Goal: Task Accomplishment & Management: Use online tool/utility

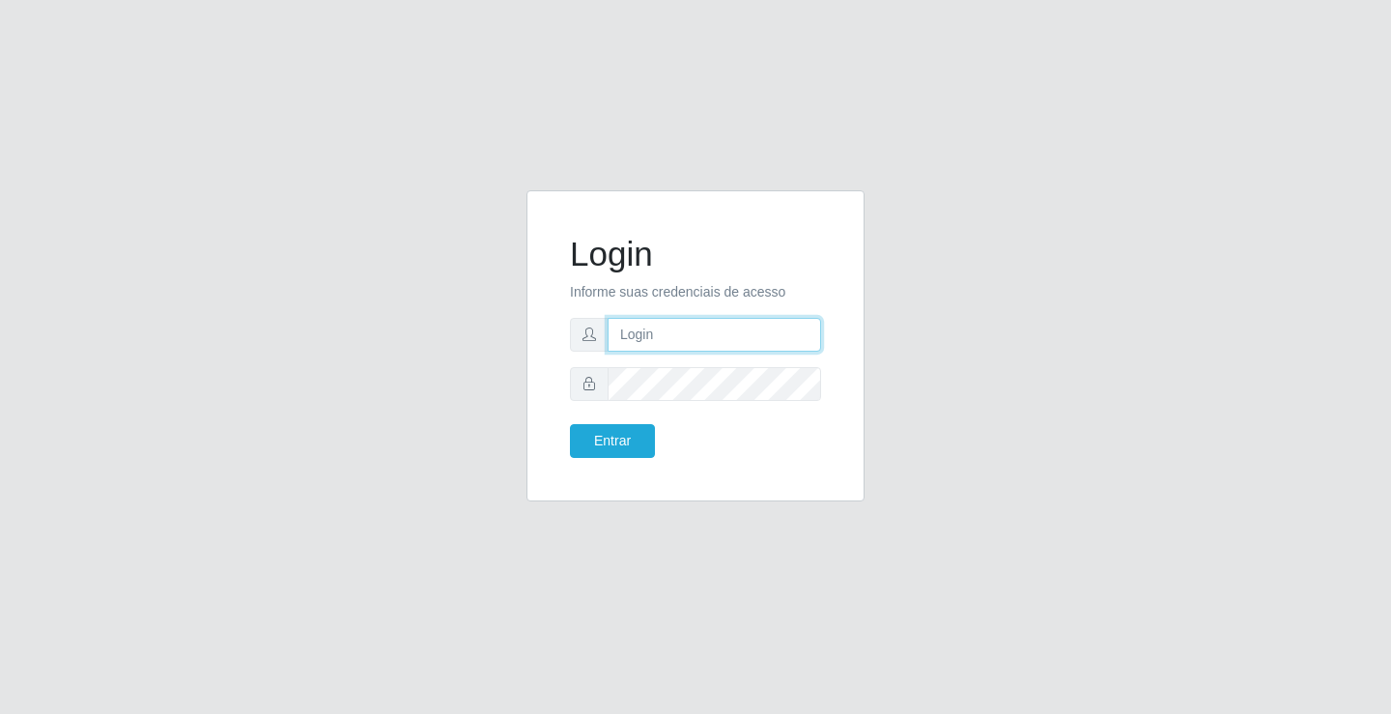
click at [722, 335] on input "text" at bounding box center [715, 335] width 214 height 34
type input "giovanny@ideal"
drag, startPoint x: 721, startPoint y: 333, endPoint x: 607, endPoint y: 320, distance: 114.8
click at [500, 335] on div "Login Informe suas credenciais de acesso giovanny@ideal Entrar" at bounding box center [696, 357] width 1102 height 334
click at [640, 430] on button "Entrar" at bounding box center [612, 441] width 85 height 34
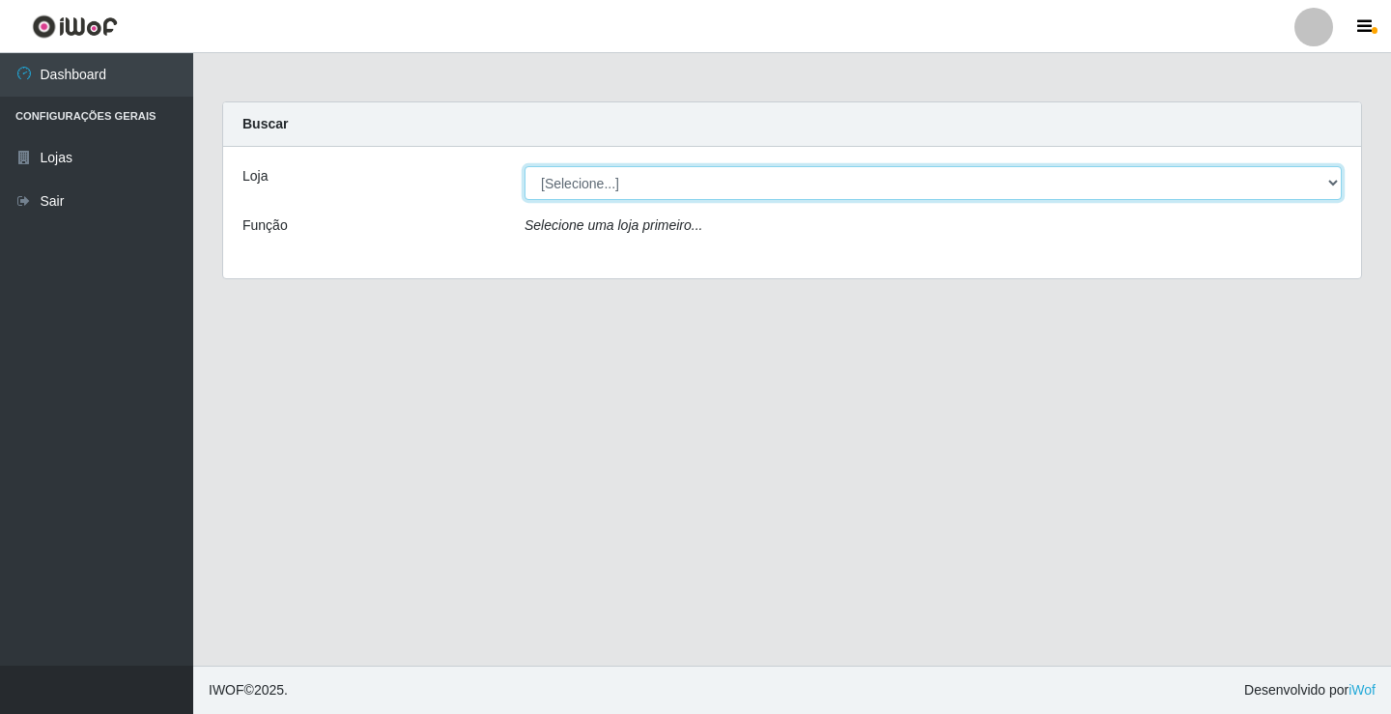
click at [1309, 183] on select "[Selecione...] Ideal - Conceição" at bounding box center [933, 183] width 817 height 34
select select "231"
click at [525, 166] on select "[Selecione...] Ideal - Conceição" at bounding box center [933, 183] width 817 height 34
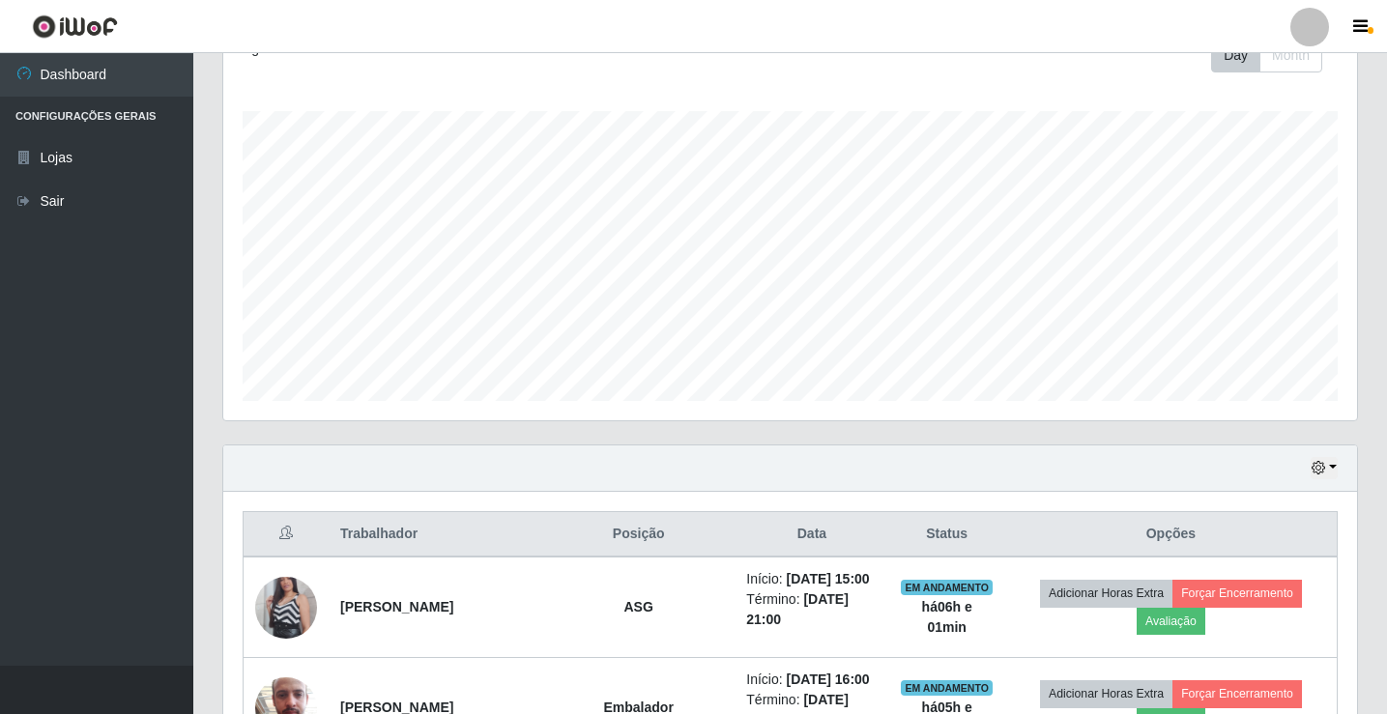
scroll to position [580, 0]
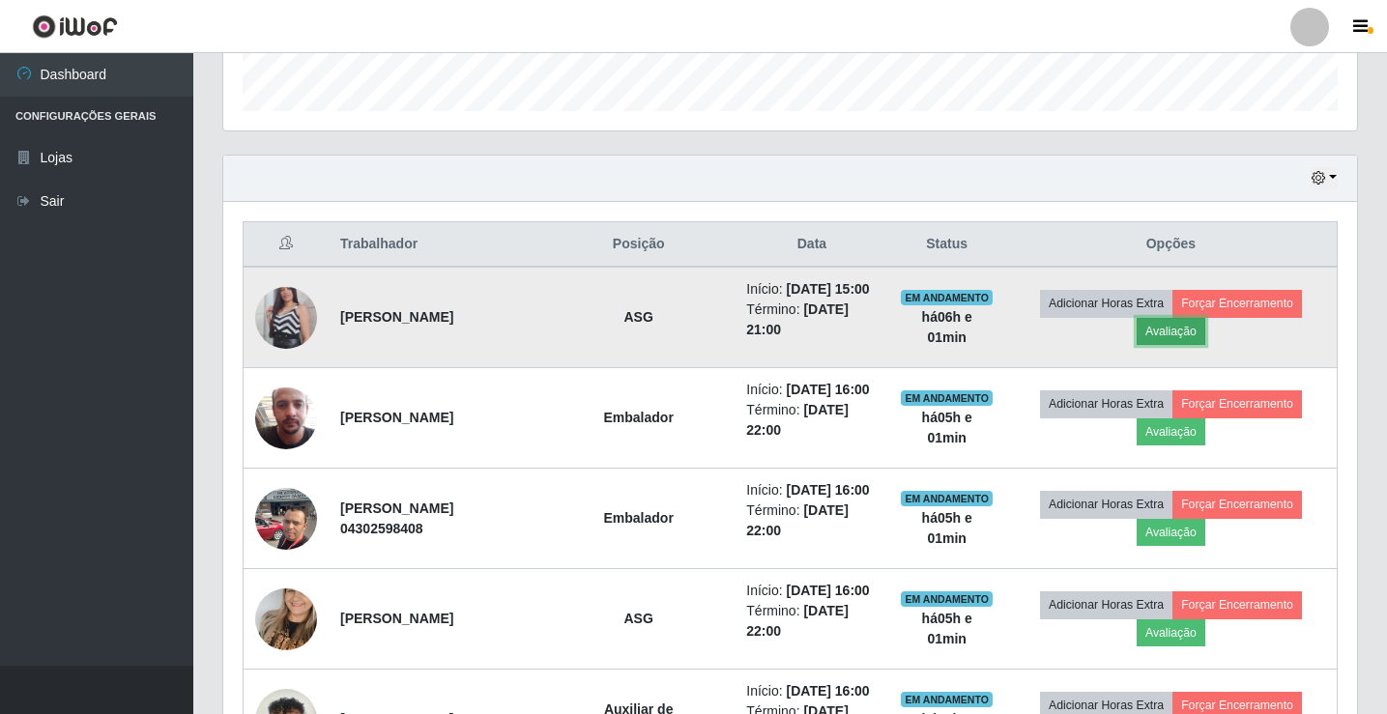
click at [1190, 342] on button "Avaliação" at bounding box center [1170, 331] width 69 height 27
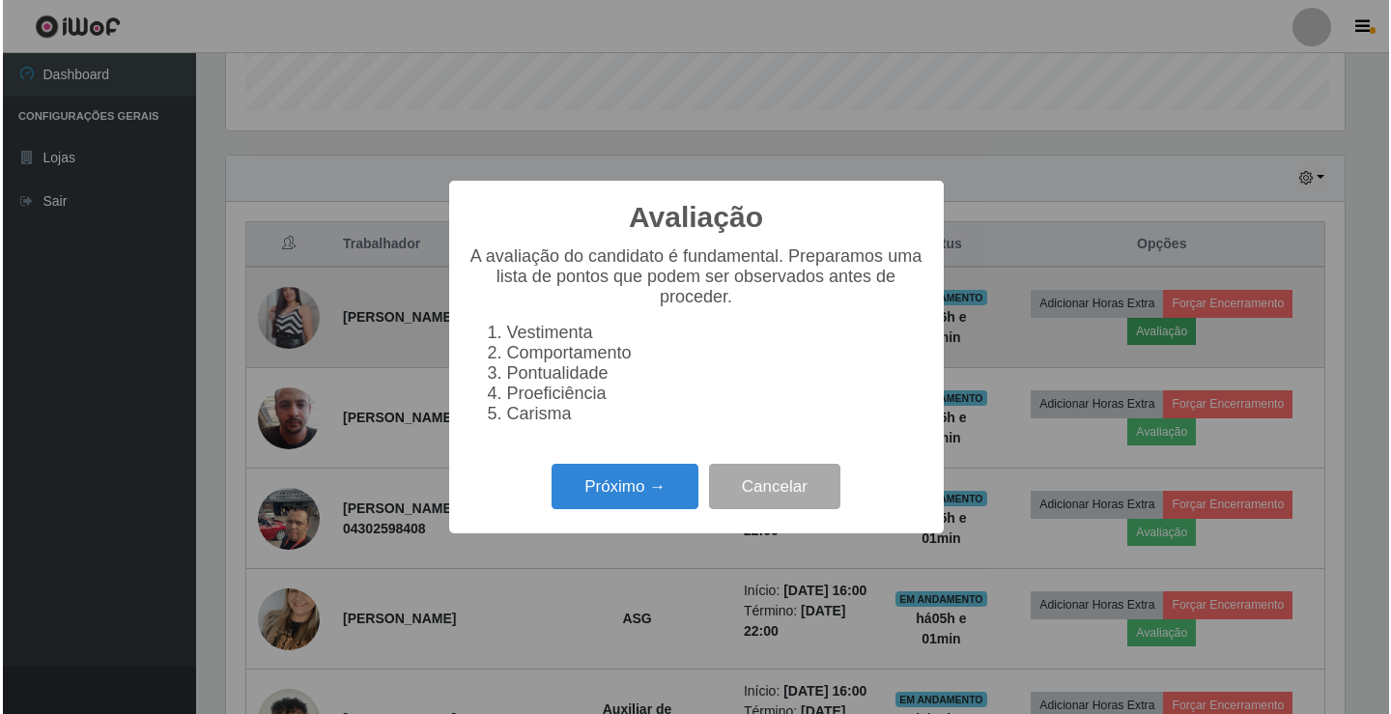
scroll to position [401, 1124]
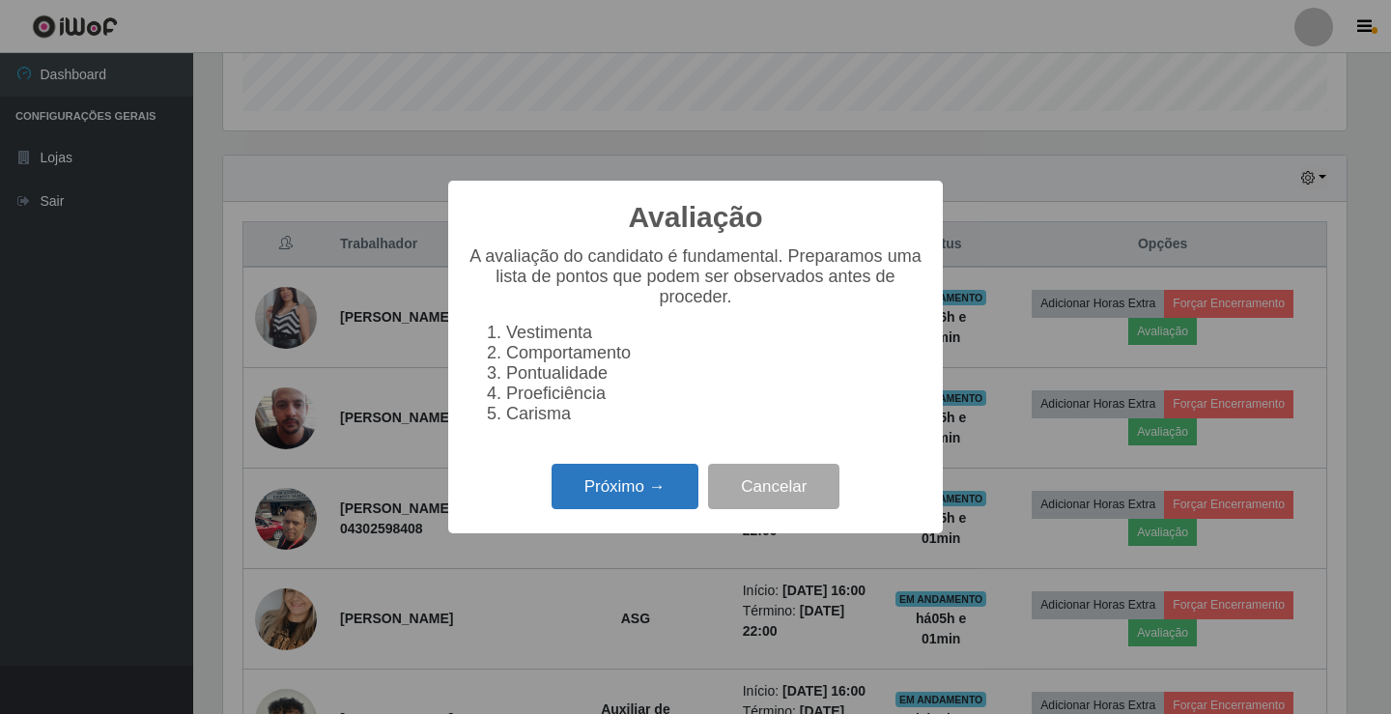
click at [604, 477] on button "Próximo →" at bounding box center [625, 486] width 147 height 45
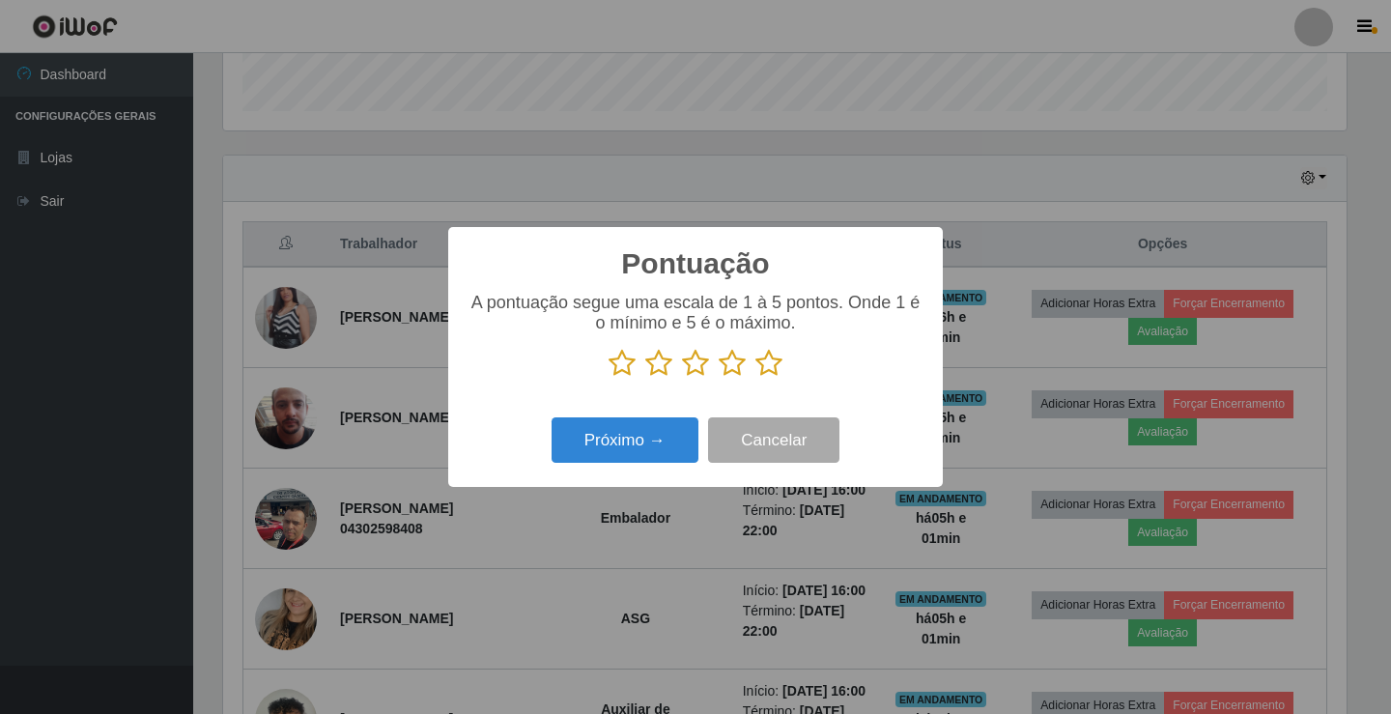
click at [764, 371] on icon at bounding box center [769, 363] width 27 height 29
click at [756, 378] on input "radio" at bounding box center [756, 378] width 0 height 0
click at [680, 444] on button "Próximo →" at bounding box center [625, 439] width 147 height 45
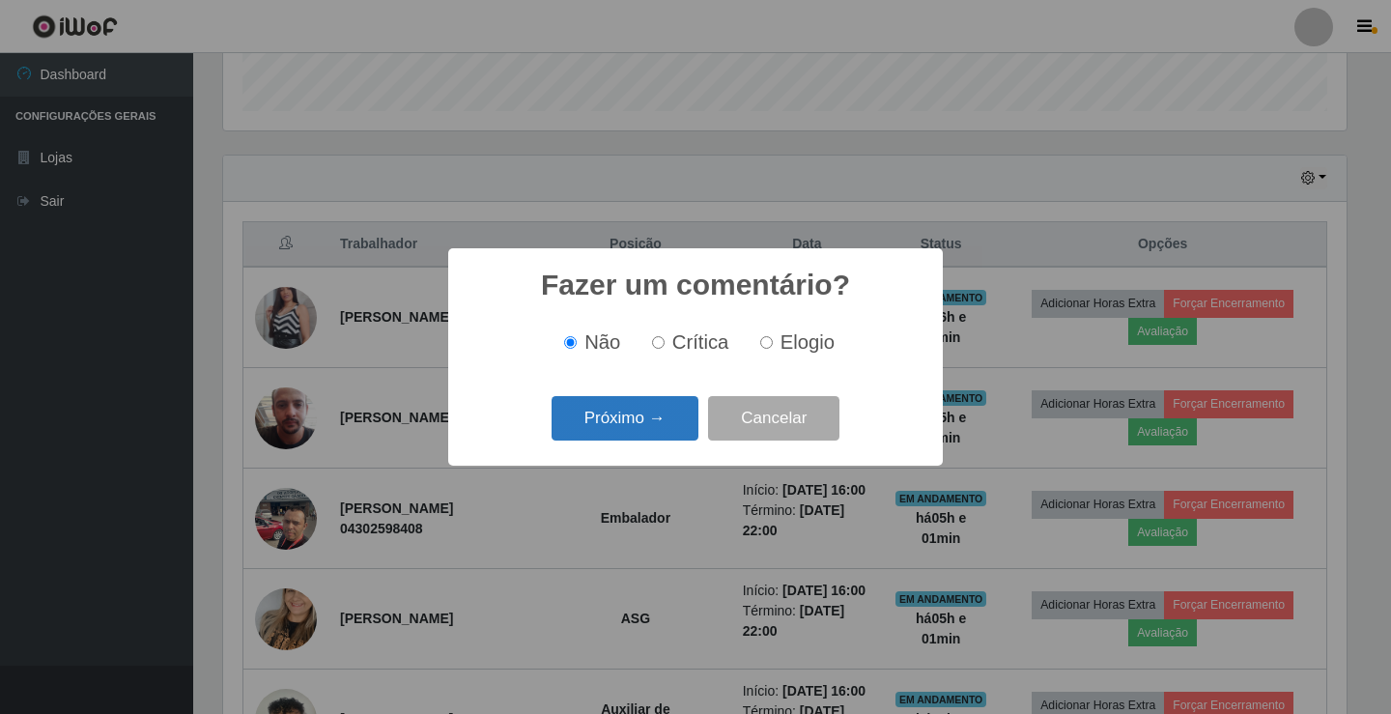
click at [644, 427] on button "Próximo →" at bounding box center [625, 418] width 147 height 45
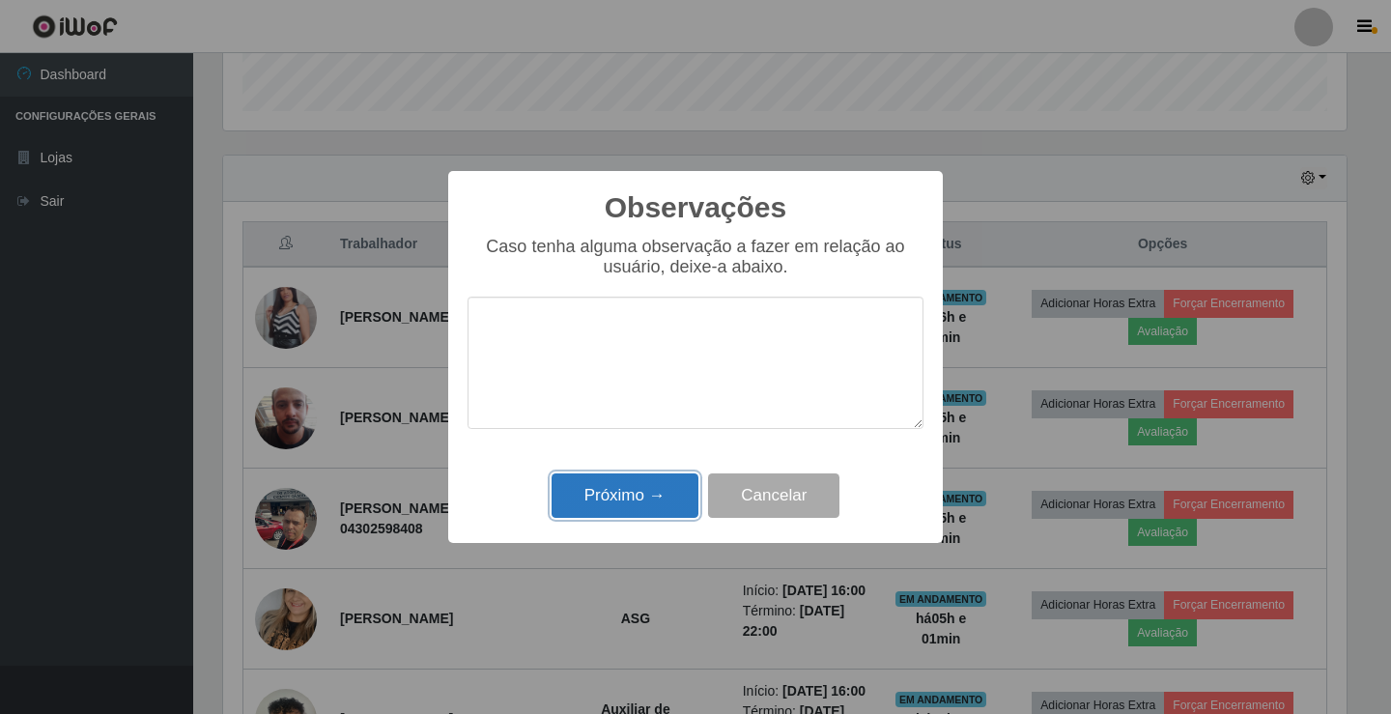
click at [651, 501] on button "Próximo →" at bounding box center [625, 495] width 147 height 45
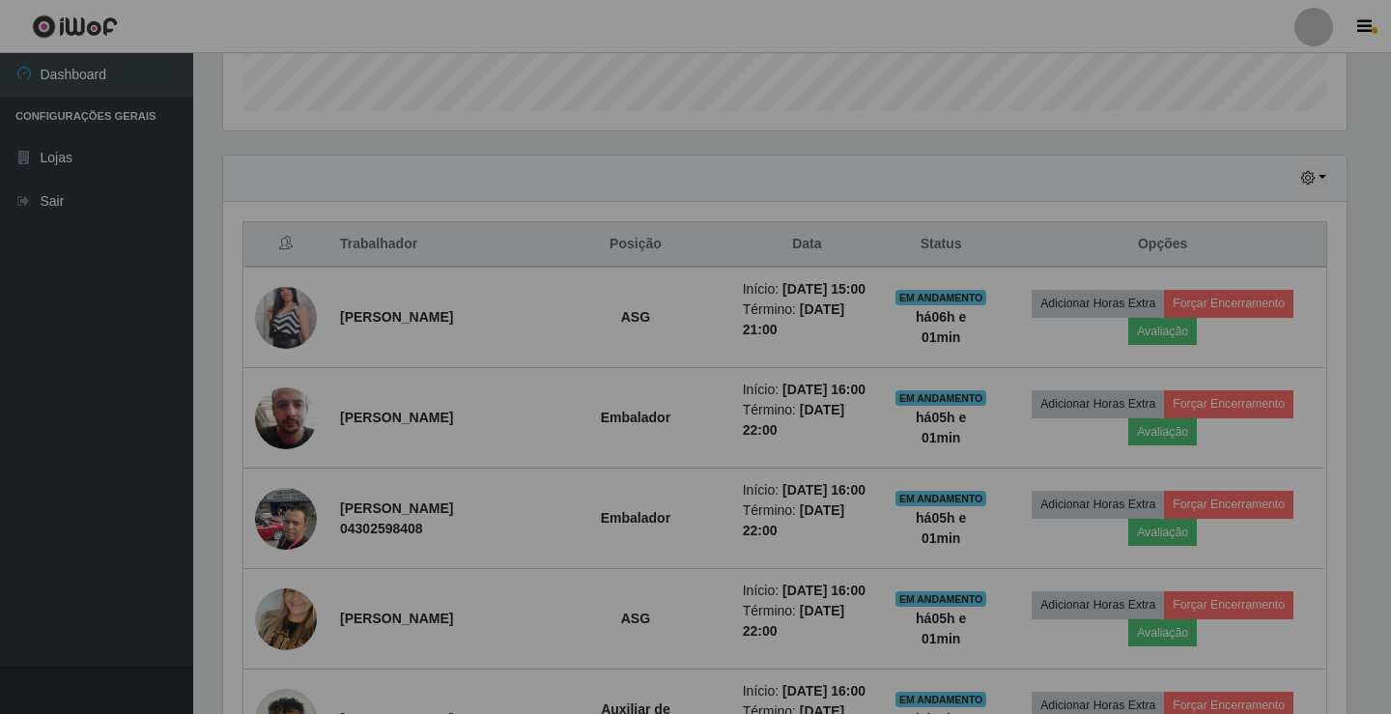
scroll to position [401, 1133]
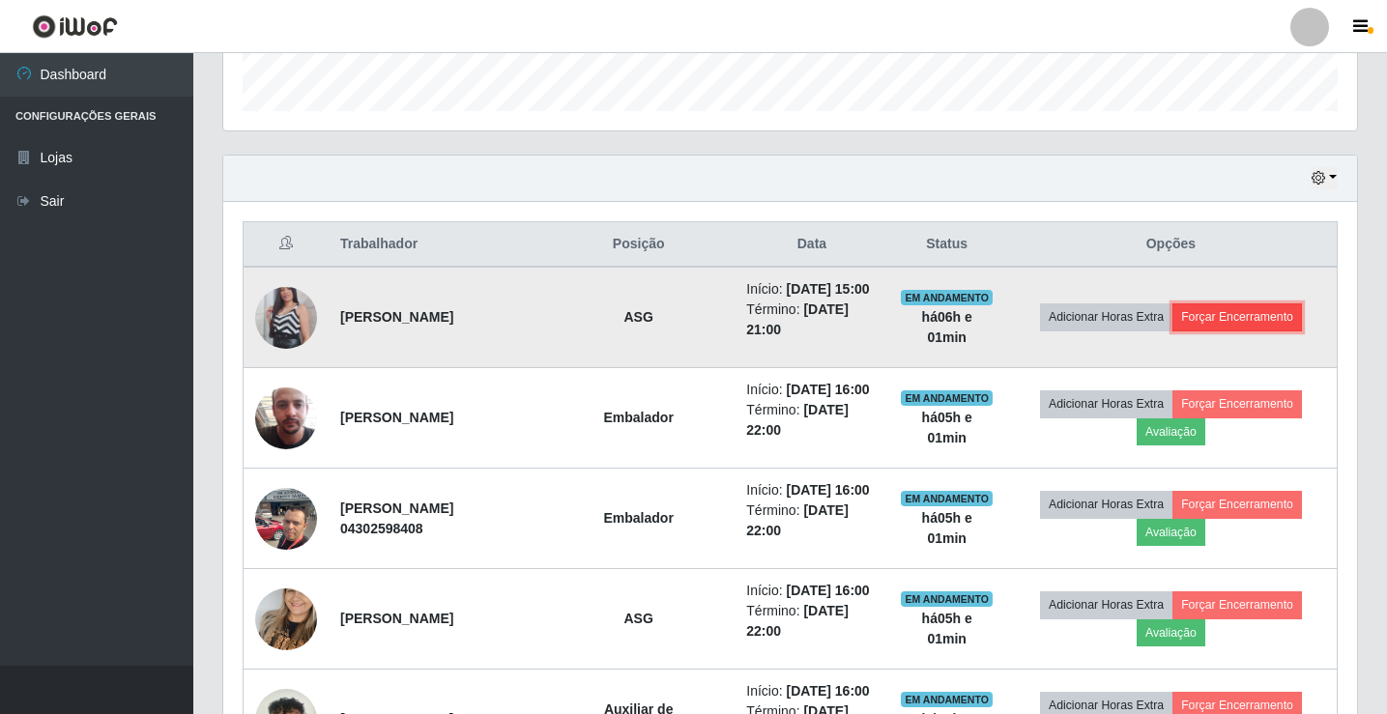
click at [1279, 322] on button "Forçar Encerramento" at bounding box center [1236, 316] width 129 height 27
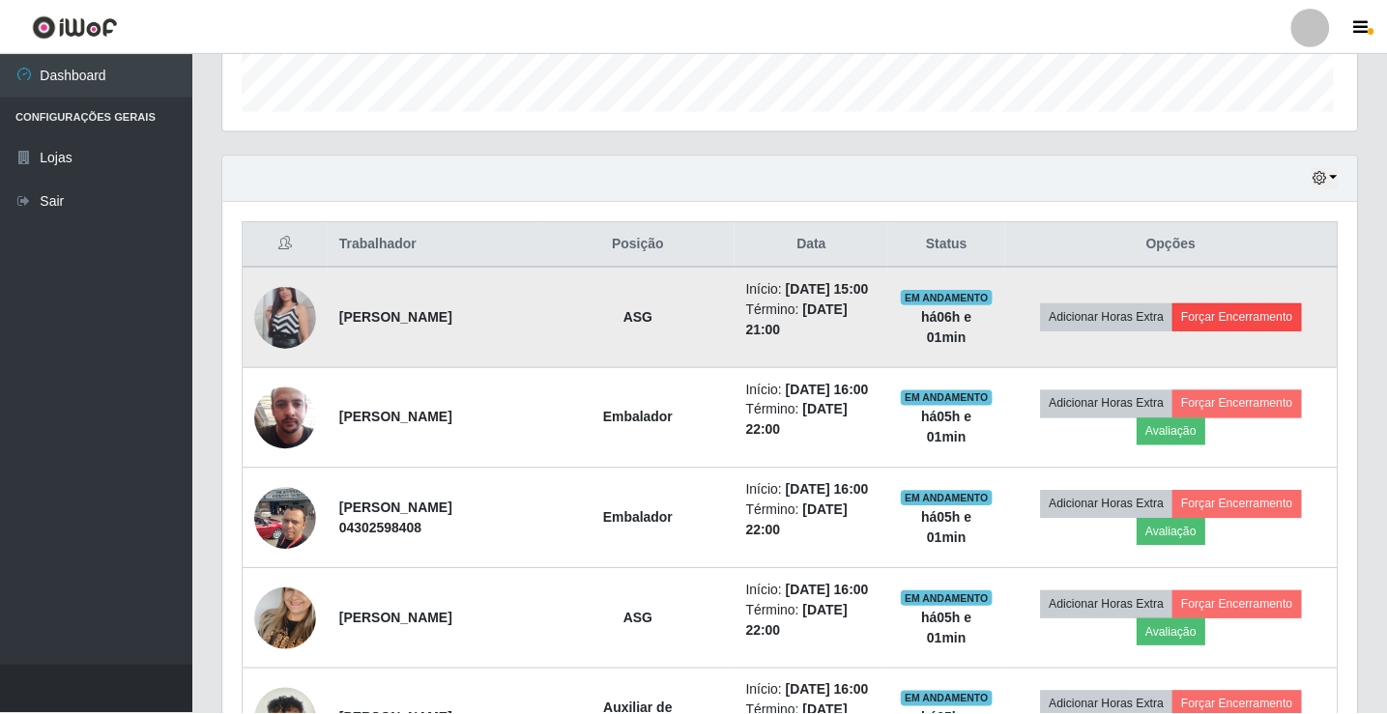
scroll to position [401, 1124]
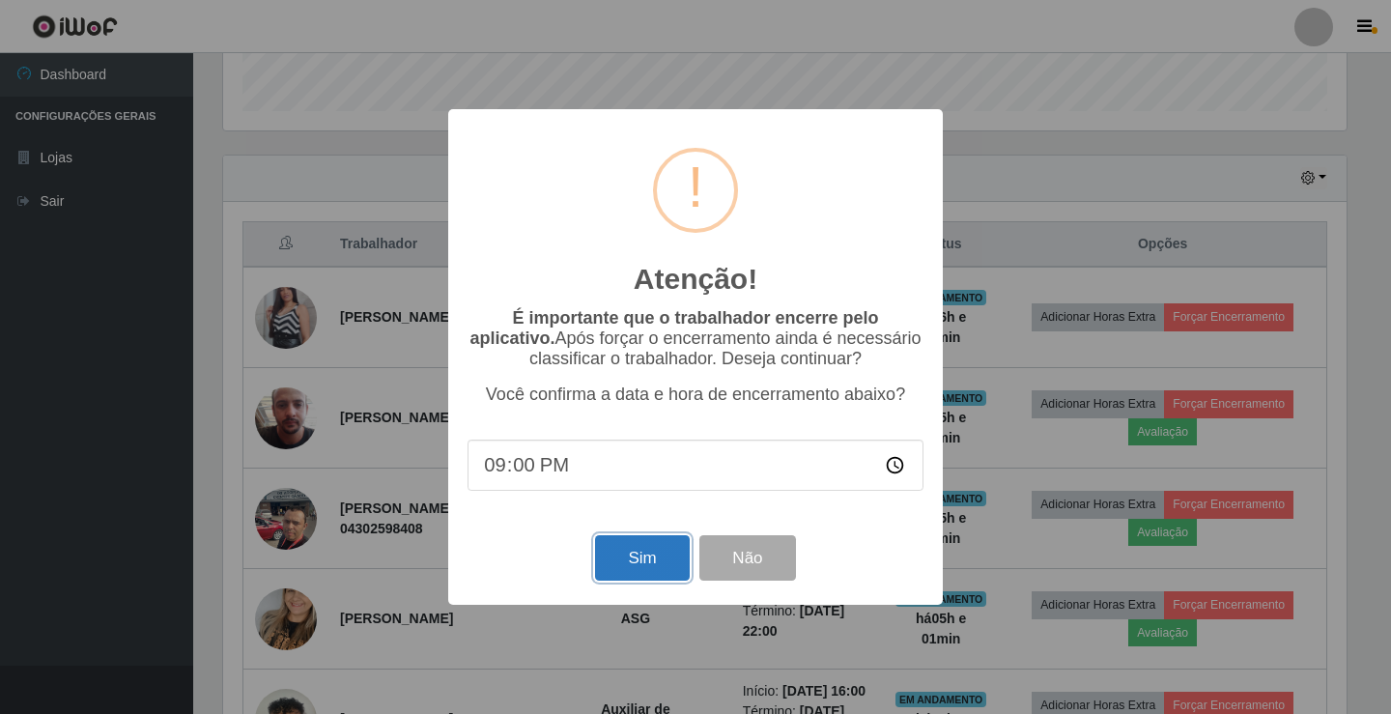
click at [662, 566] on button "Sim" at bounding box center [642, 557] width 94 height 45
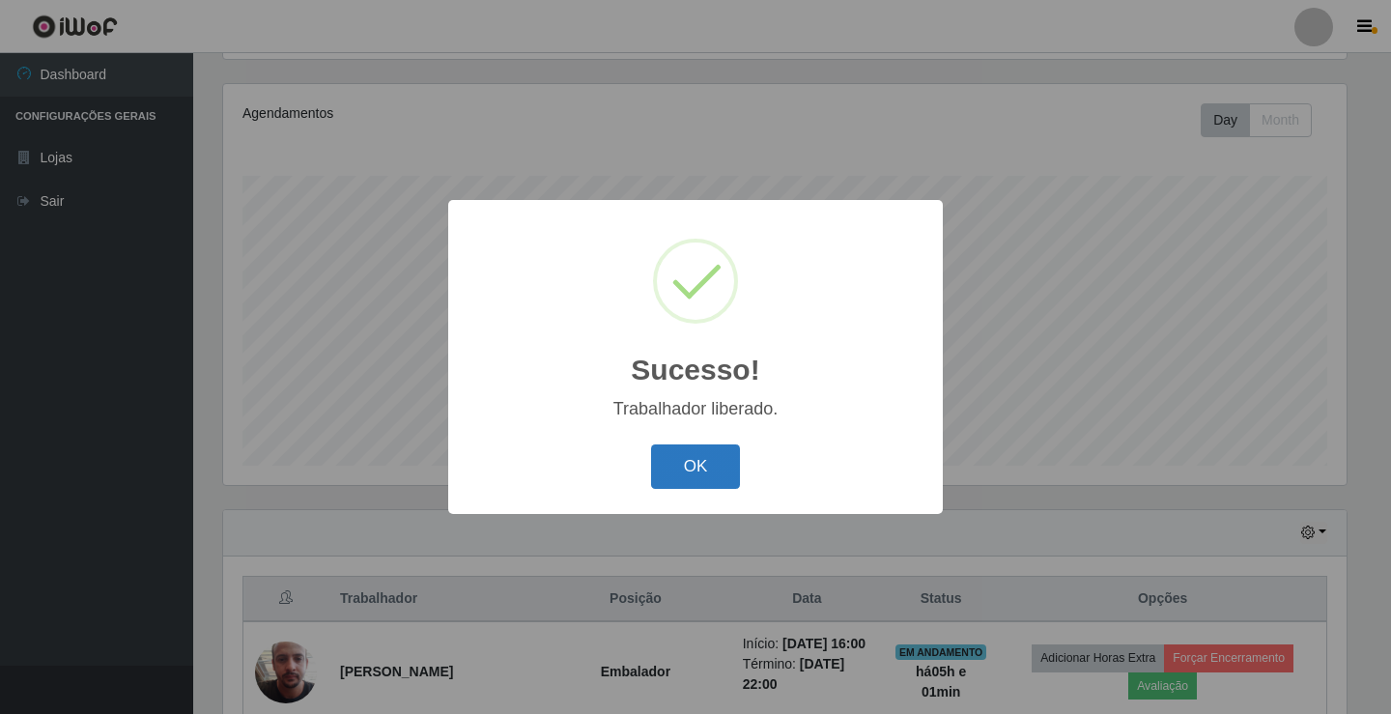
click at [683, 468] on button "OK" at bounding box center [696, 466] width 90 height 45
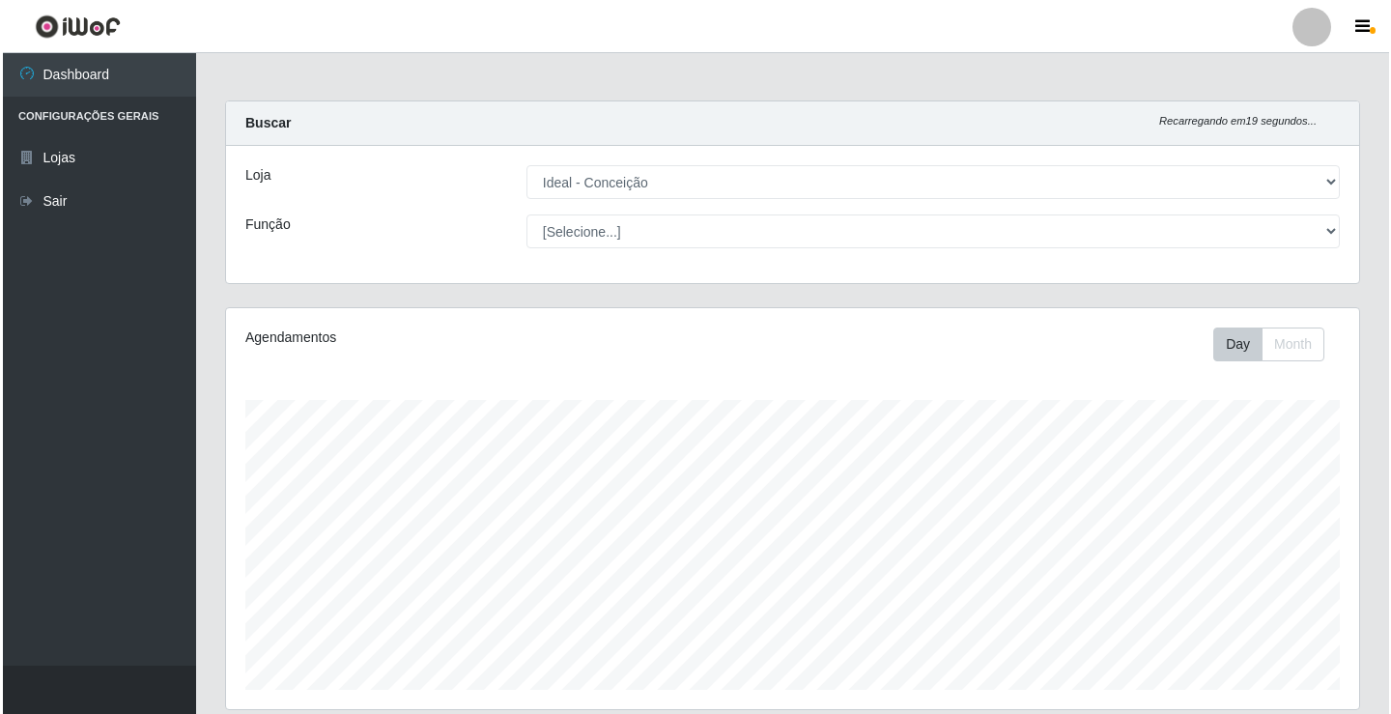
scroll to position [0, 0]
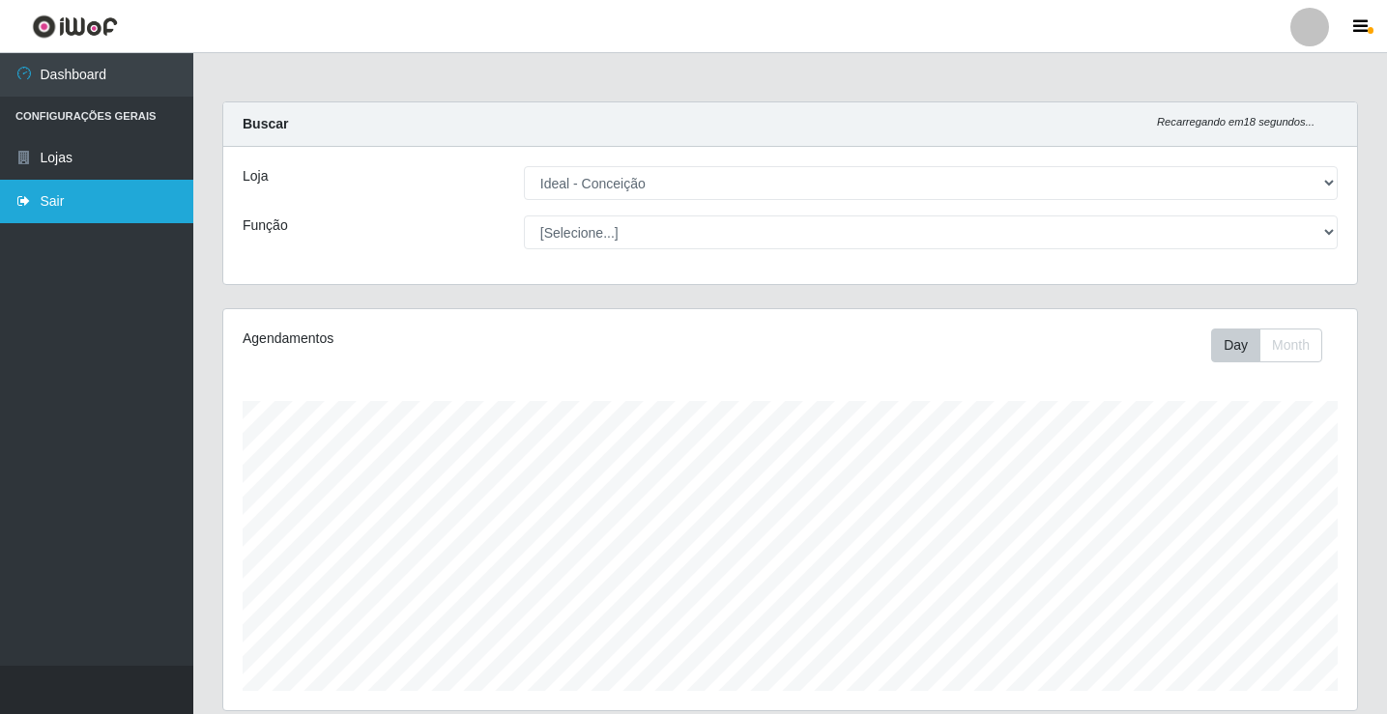
click at [58, 211] on link "Sair" at bounding box center [96, 201] width 193 height 43
